Goal: Find specific fact: Find specific fact

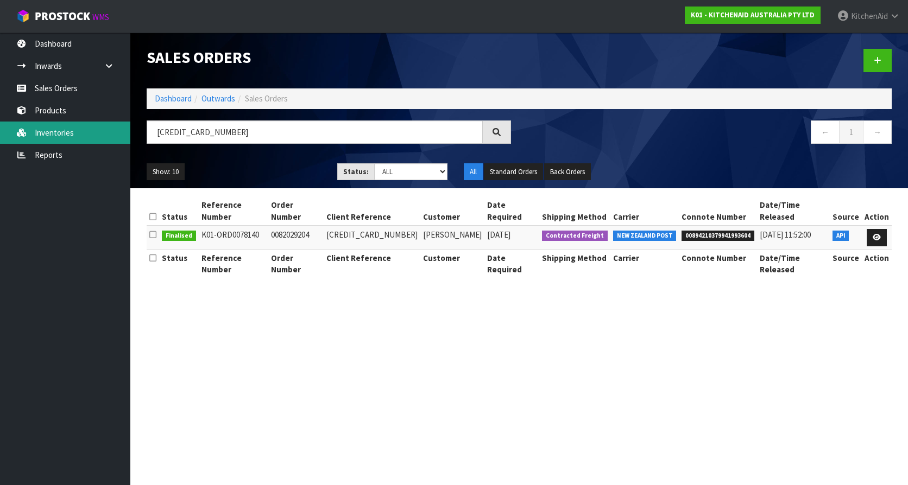
click at [0, 123] on html "Toggle navigation ProStock WMS K01 - KITCHENAID AUSTRALIA PTY LTD [GEOGRAPHIC_D…" at bounding box center [454, 242] width 908 height 485
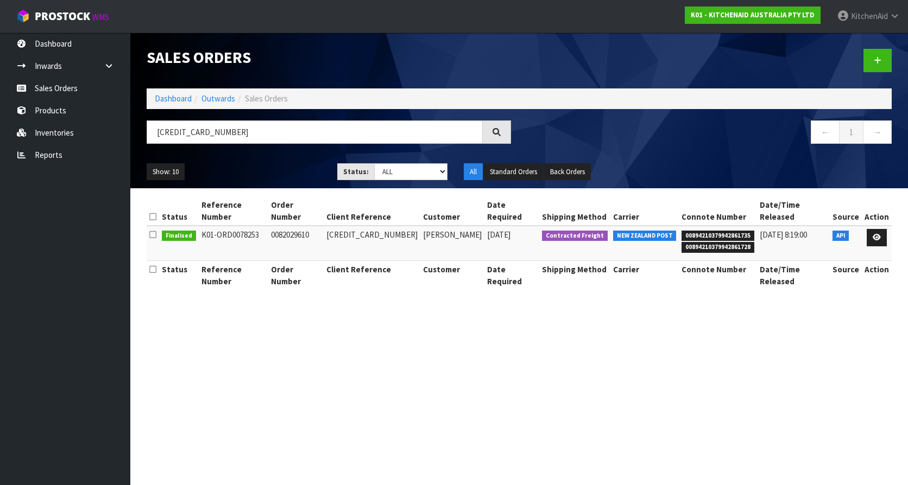
type input "[CREDIT_CARD_NUMBER]"
click at [698, 231] on span "00894210379942861735" at bounding box center [717, 236] width 73 height 11
copy span "00894210379942861735"
click at [700, 242] on span "00894210379942861728" at bounding box center [717, 247] width 73 height 11
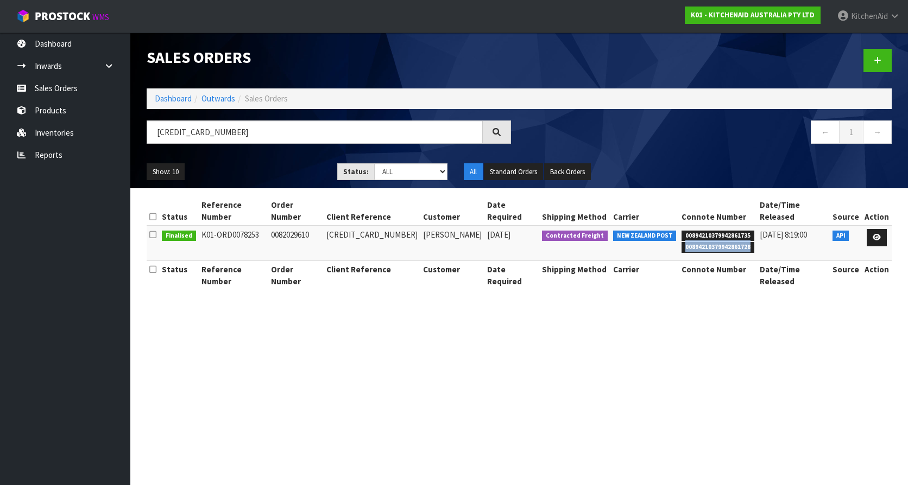
click at [700, 242] on span "00894210379942861728" at bounding box center [717, 247] width 73 height 11
copy span "00894210379942861728"
